Goal: Use online tool/utility: Utilize a website feature to perform a specific function

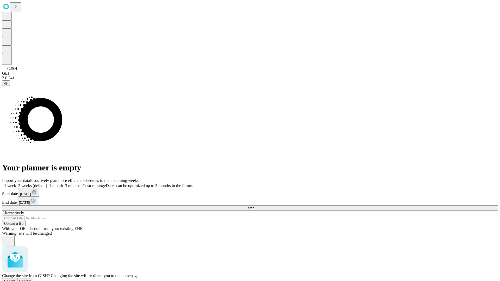
click at [31, 279] on span "Confirm" at bounding box center [25, 281] width 12 height 4
click at [16, 183] on label "1 week" at bounding box center [9, 185] width 14 height 4
click at [254, 206] on span "Fetch" at bounding box center [249, 208] width 9 height 4
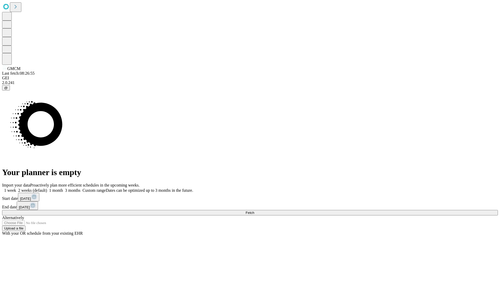
click at [16, 188] on label "1 week" at bounding box center [9, 190] width 14 height 4
click at [254, 211] on span "Fetch" at bounding box center [249, 213] width 9 height 4
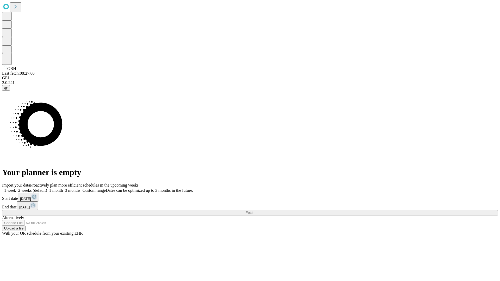
click at [16, 188] on label "1 week" at bounding box center [9, 190] width 14 height 4
click at [254, 211] on span "Fetch" at bounding box center [249, 213] width 9 height 4
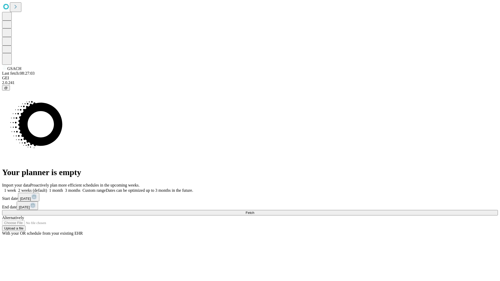
click at [16, 188] on label "1 week" at bounding box center [9, 190] width 14 height 4
click at [254, 211] on span "Fetch" at bounding box center [249, 213] width 9 height 4
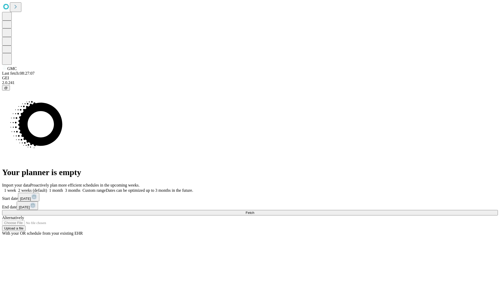
click at [16, 188] on label "1 week" at bounding box center [9, 190] width 14 height 4
click at [254, 211] on span "Fetch" at bounding box center [249, 213] width 9 height 4
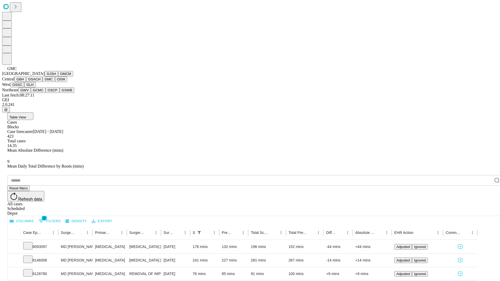
click at [55, 82] on button "OSW" at bounding box center [61, 79] width 12 height 5
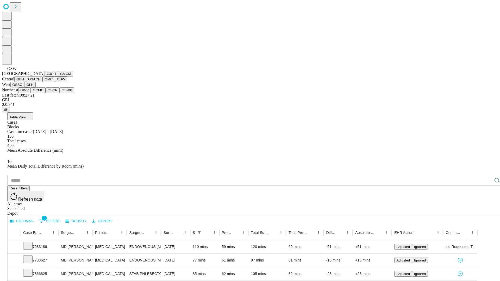
click at [24, 87] on button "OSSC" at bounding box center [17, 84] width 14 height 5
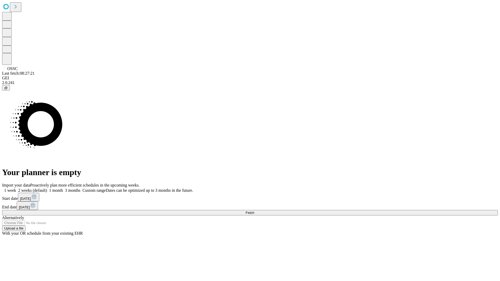
click at [254, 211] on span "Fetch" at bounding box center [249, 213] width 9 height 4
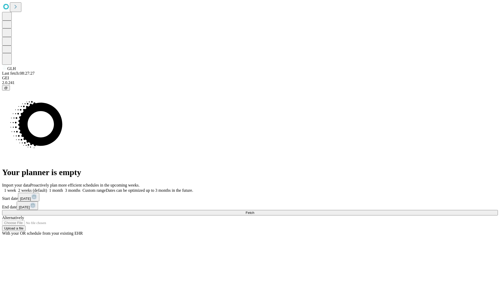
click at [16, 188] on label "1 week" at bounding box center [9, 190] width 14 height 4
click at [254, 211] on span "Fetch" at bounding box center [249, 213] width 9 height 4
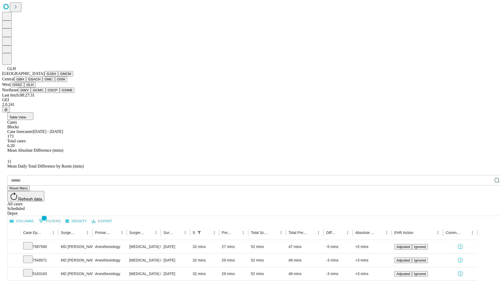
click at [31, 93] on button "GWV" at bounding box center [24, 89] width 12 height 5
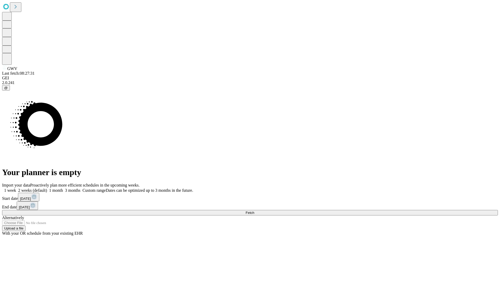
click at [16, 188] on label "1 week" at bounding box center [9, 190] width 14 height 4
click at [254, 211] on span "Fetch" at bounding box center [249, 213] width 9 height 4
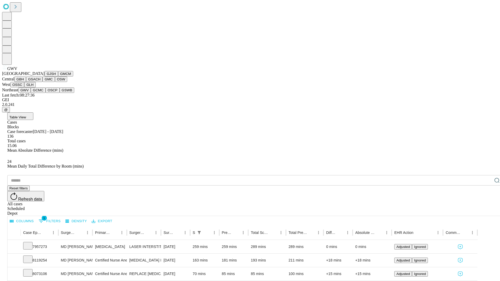
click at [40, 93] on button "GCMC" at bounding box center [38, 89] width 15 height 5
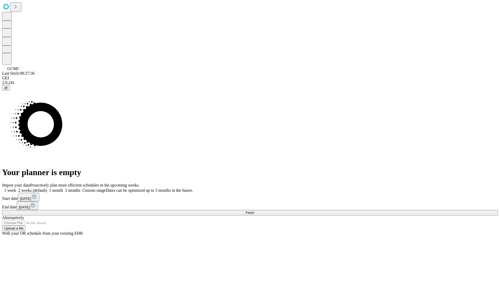
click at [16, 188] on label "1 week" at bounding box center [9, 190] width 14 height 4
click at [254, 211] on span "Fetch" at bounding box center [249, 213] width 9 height 4
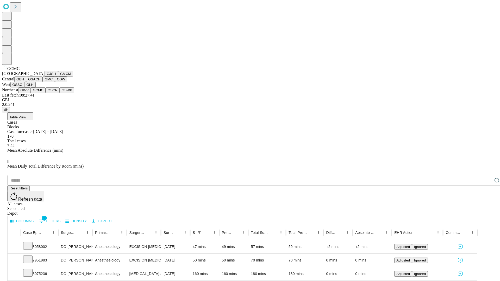
click at [46, 93] on button "OSCP" at bounding box center [53, 89] width 14 height 5
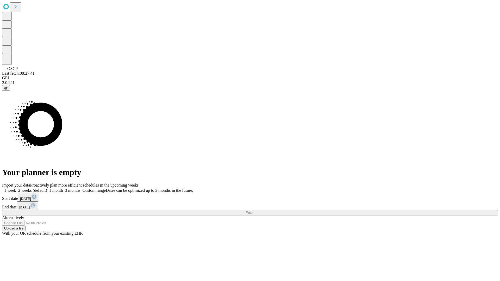
click at [16, 188] on label "1 week" at bounding box center [9, 190] width 14 height 4
click at [254, 211] on span "Fetch" at bounding box center [249, 213] width 9 height 4
